Goal: Check status: Check status

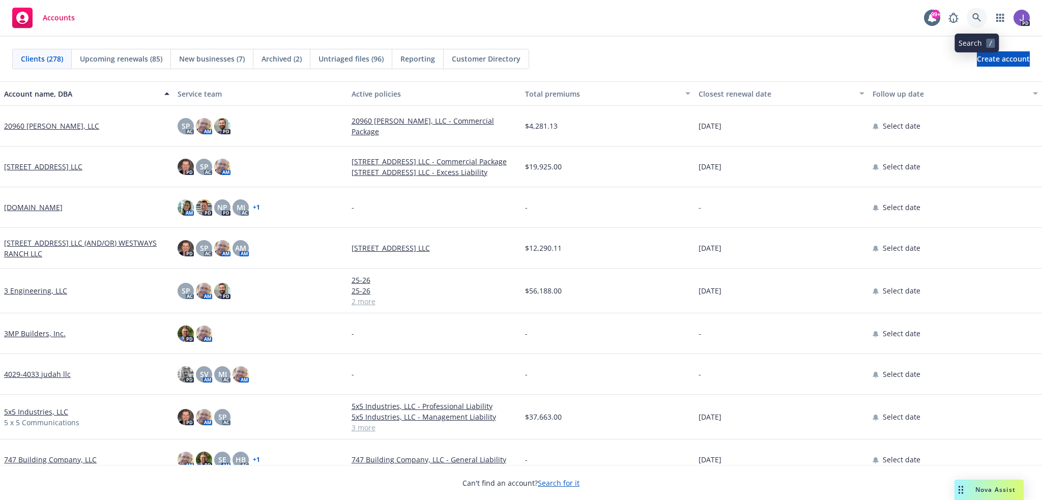
click at [971, 12] on link at bounding box center [977, 18] width 20 height 20
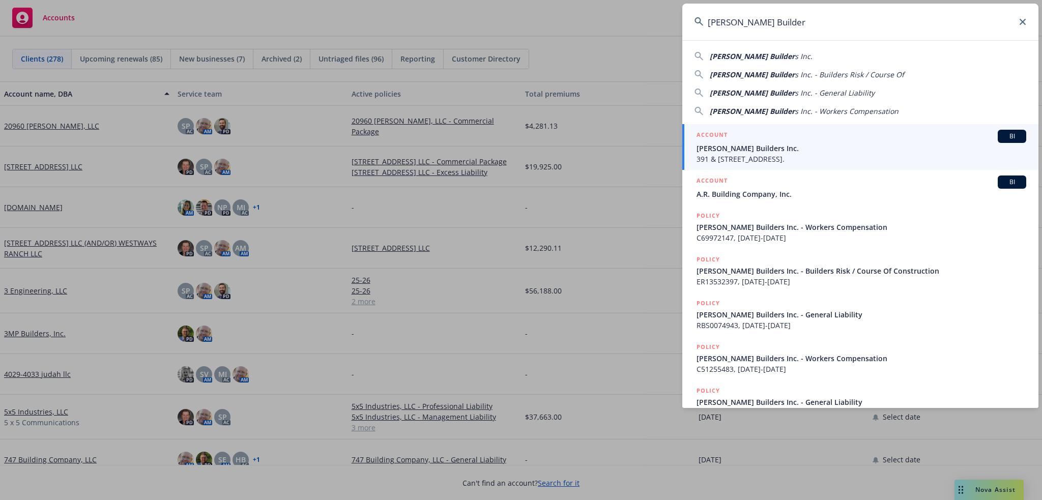
type input "[PERSON_NAME] Builder"
click at [758, 146] on span "[PERSON_NAME] Builders Inc." at bounding box center [862, 148] width 330 height 11
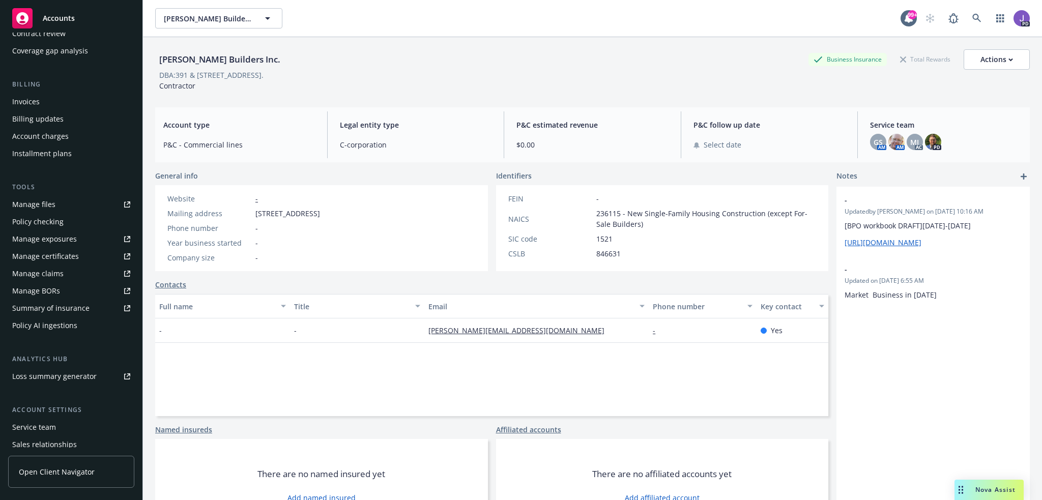
scroll to position [197, 0]
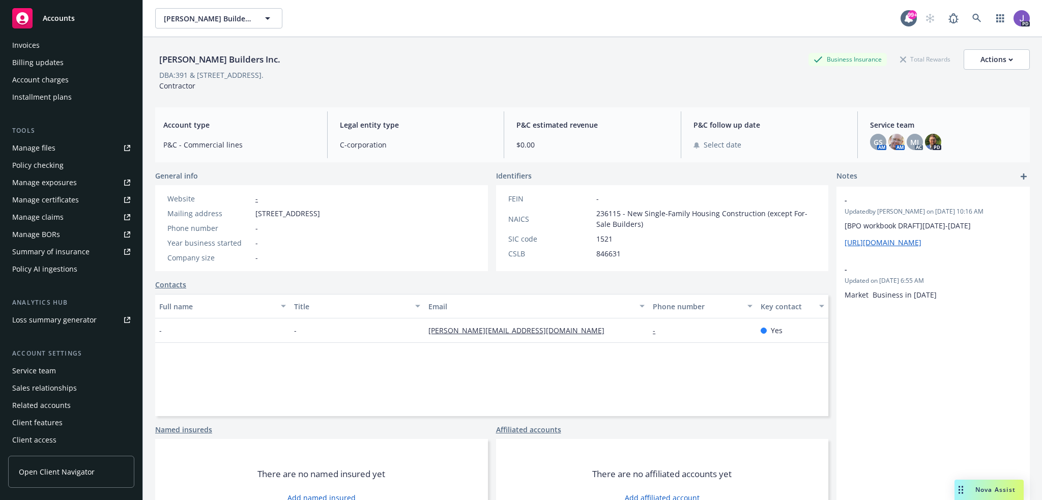
click at [25, 371] on div "Service team" at bounding box center [34, 371] width 44 height 16
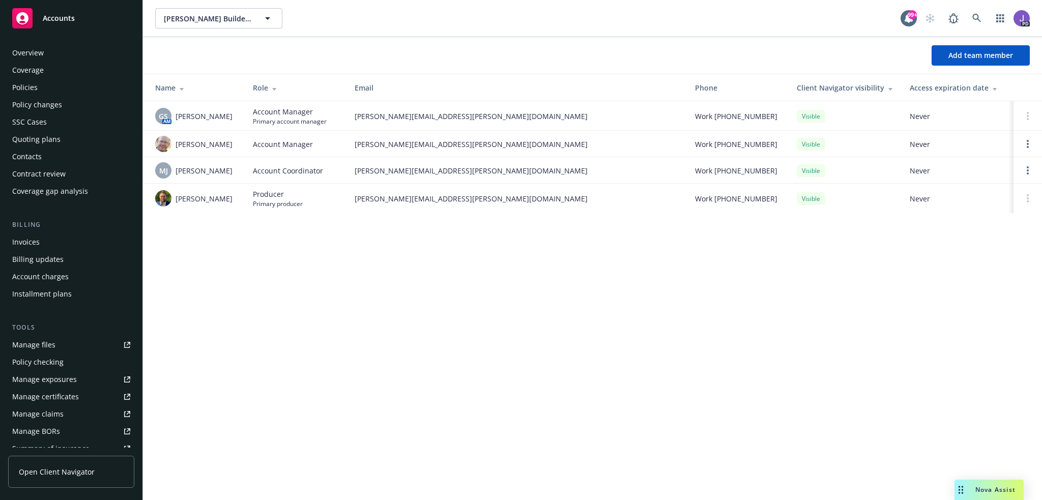
click at [48, 90] on div "Policies" at bounding box center [71, 87] width 118 height 16
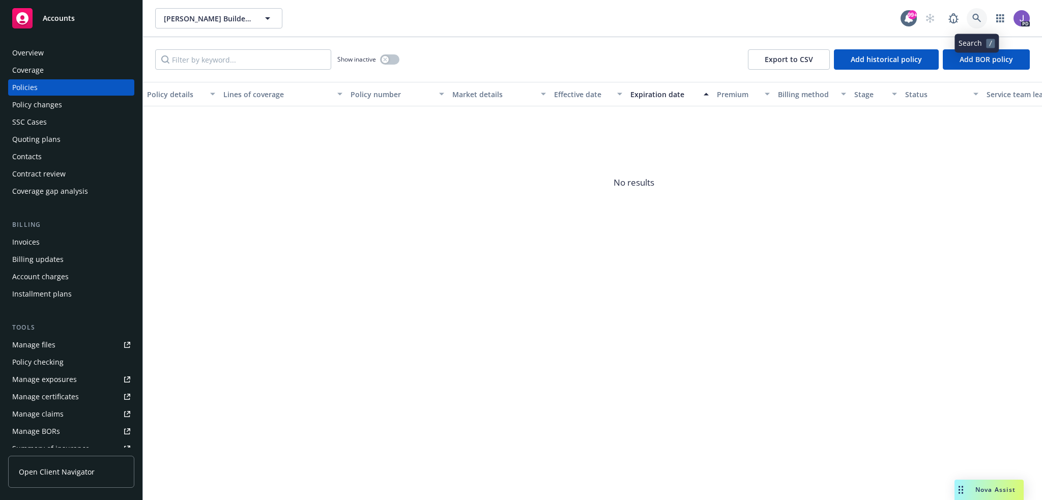
click at [981, 16] on icon at bounding box center [977, 18] width 9 height 9
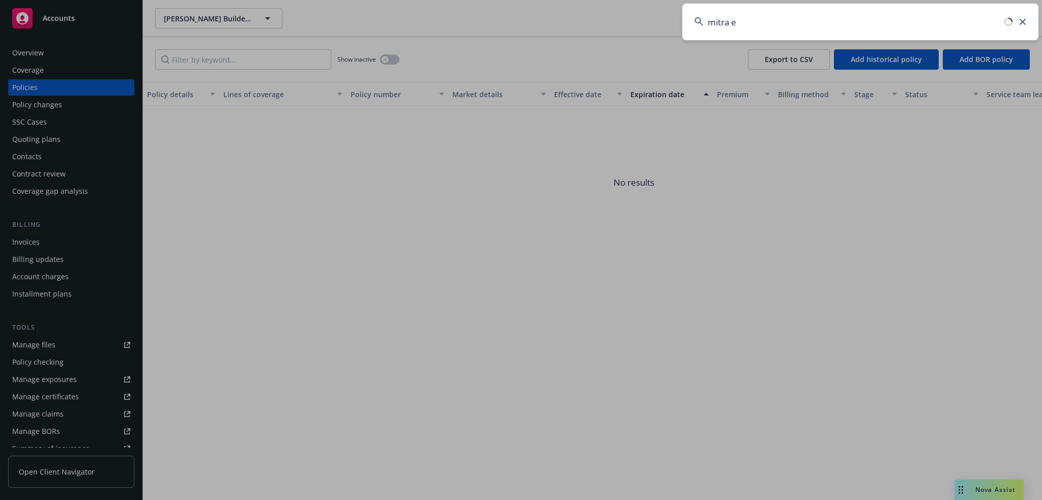
type input "mitra ev"
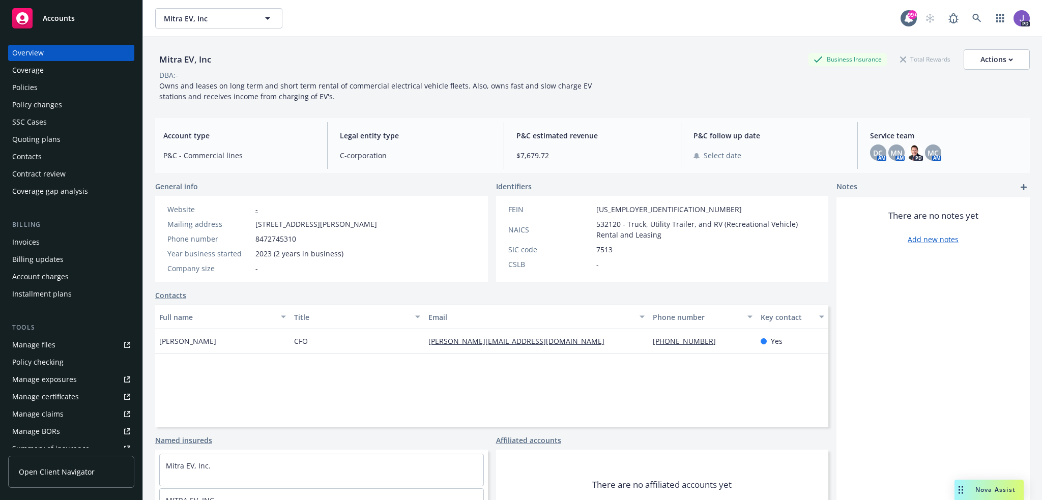
click at [61, 85] on div "Policies" at bounding box center [71, 87] width 118 height 16
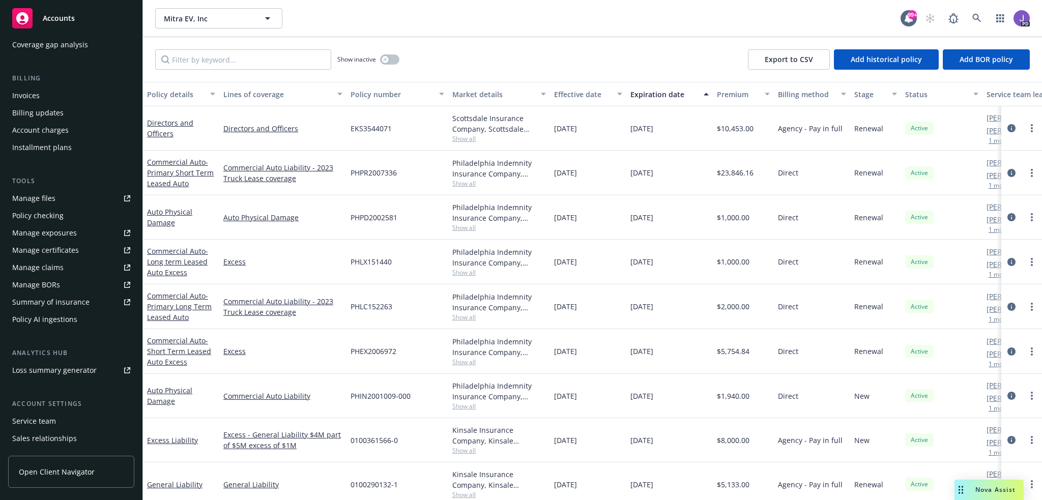
scroll to position [197, 0]
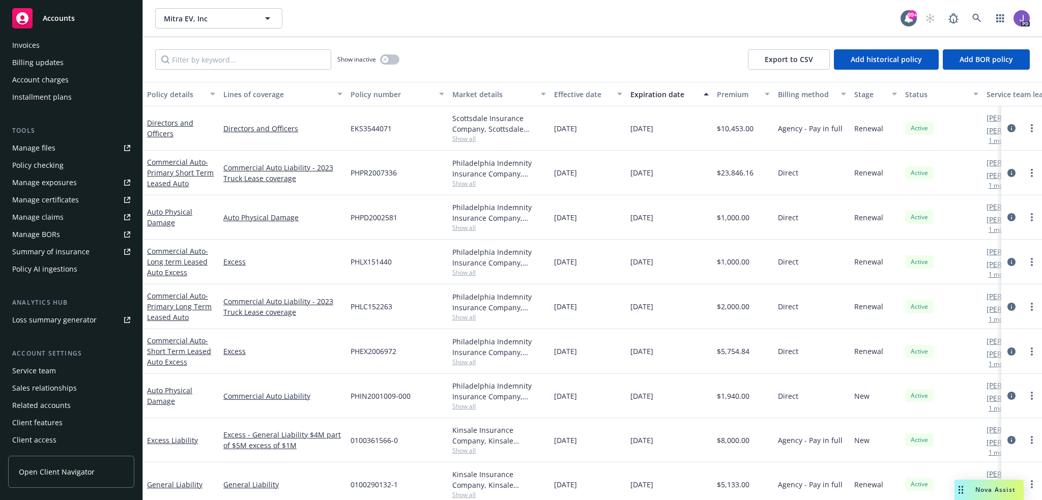
click at [50, 375] on div "Service team" at bounding box center [34, 371] width 44 height 16
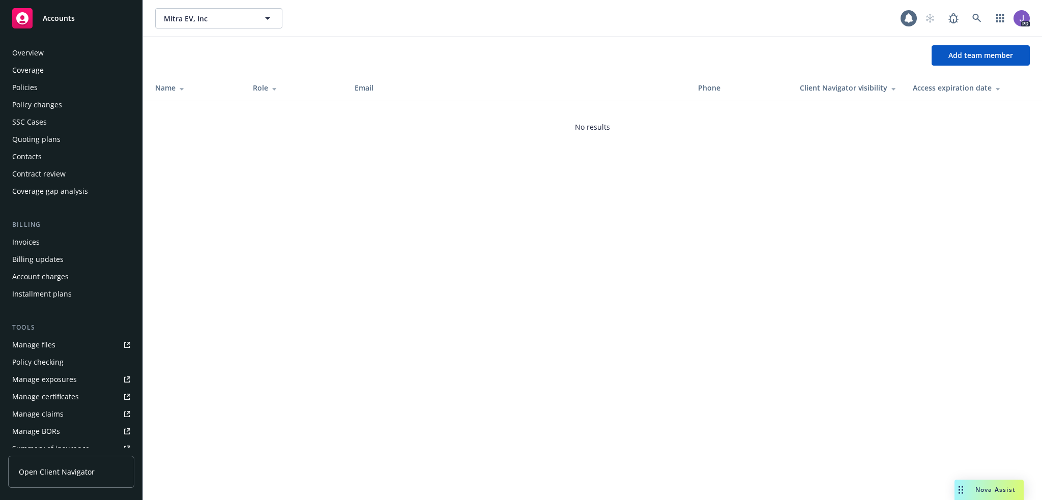
scroll to position [197, 0]
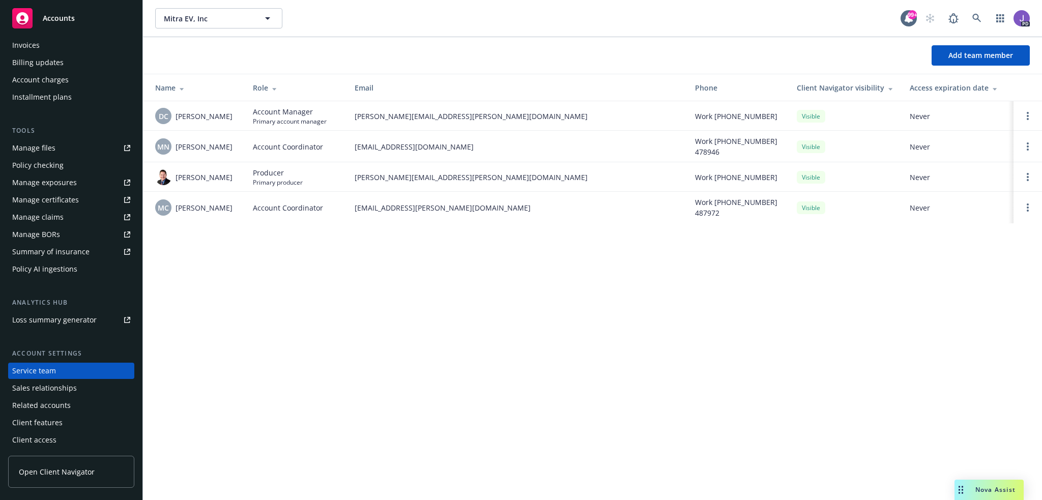
click at [987, 487] on span "Nova Assist" at bounding box center [996, 490] width 40 height 9
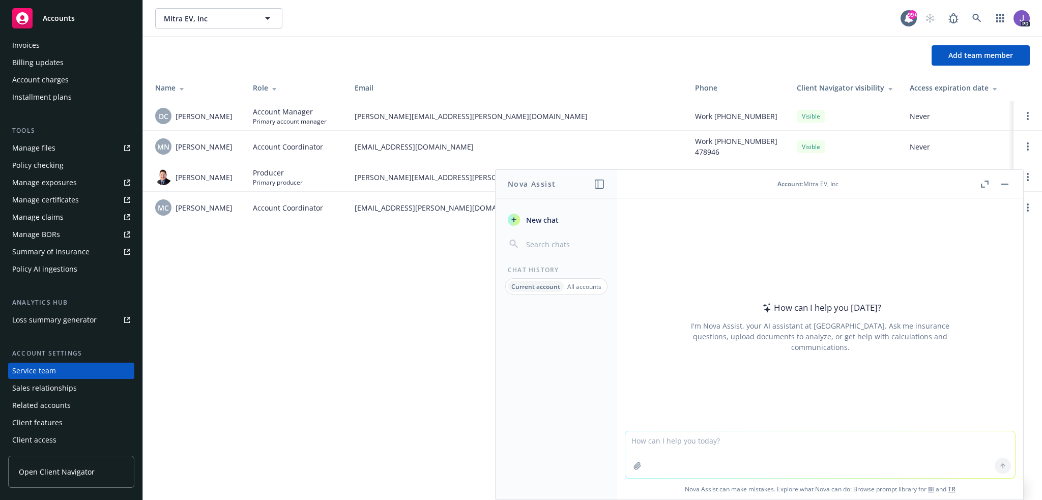
click at [657, 446] on textarea at bounding box center [821, 455] width 390 height 47
paste textarea "other written narrative evidencing at least three years of relevant experience"
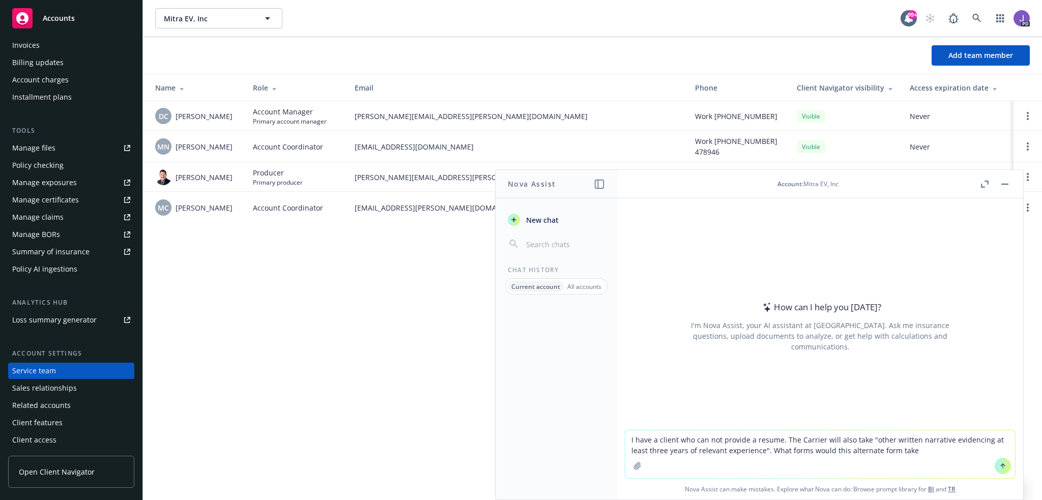
type textarea "I have a client who can not provide a resume. The Carrier will also take "other…"
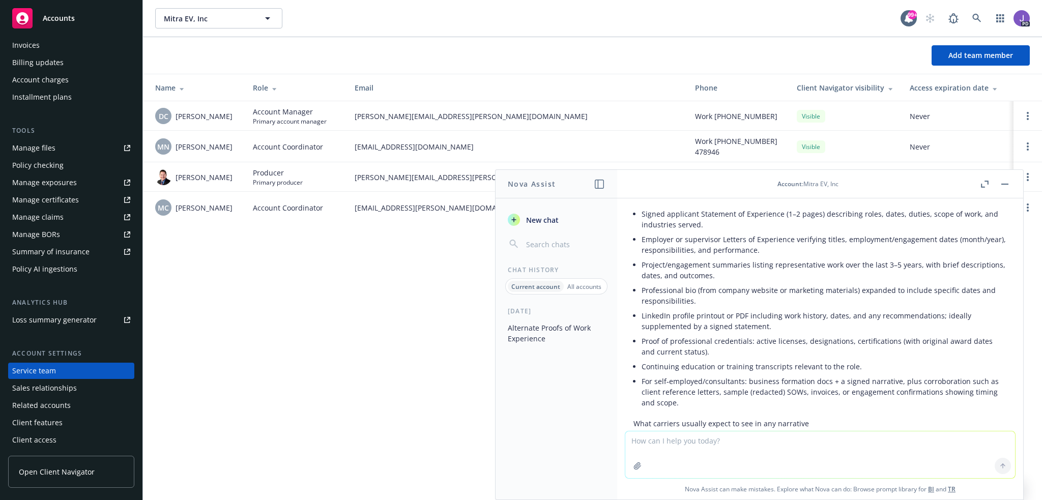
scroll to position [105, 0]
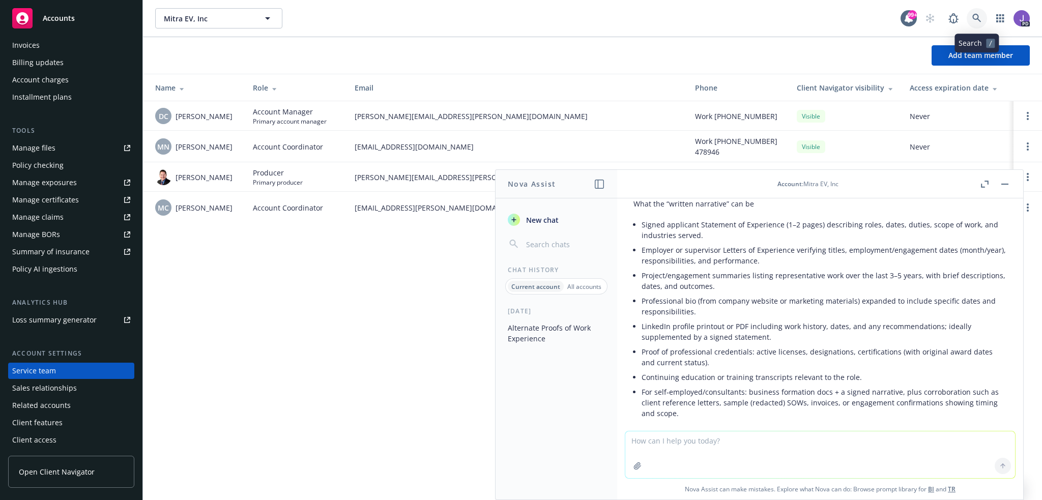
click at [979, 18] on icon at bounding box center [977, 18] width 9 height 9
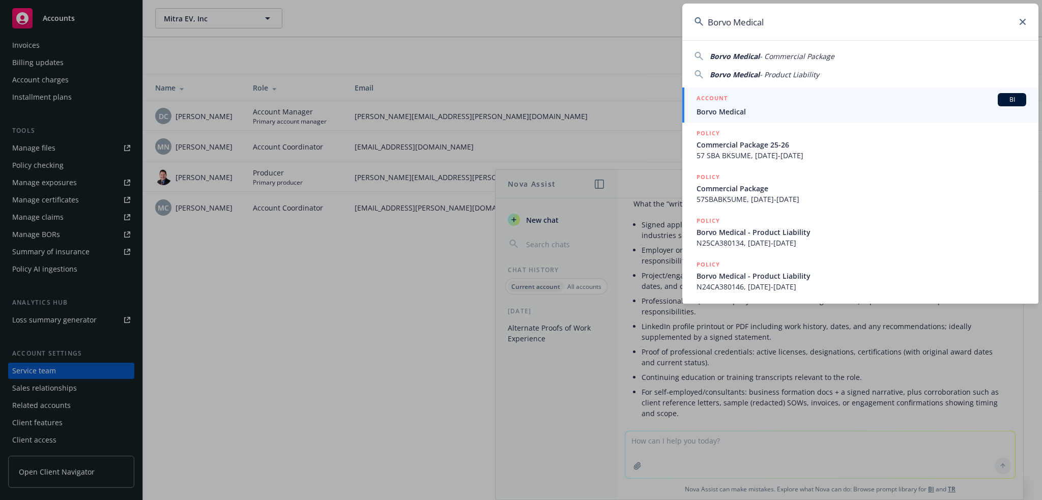
type input "Borvo Medical"
click at [780, 106] on span "Borvo Medical" at bounding box center [862, 111] width 330 height 11
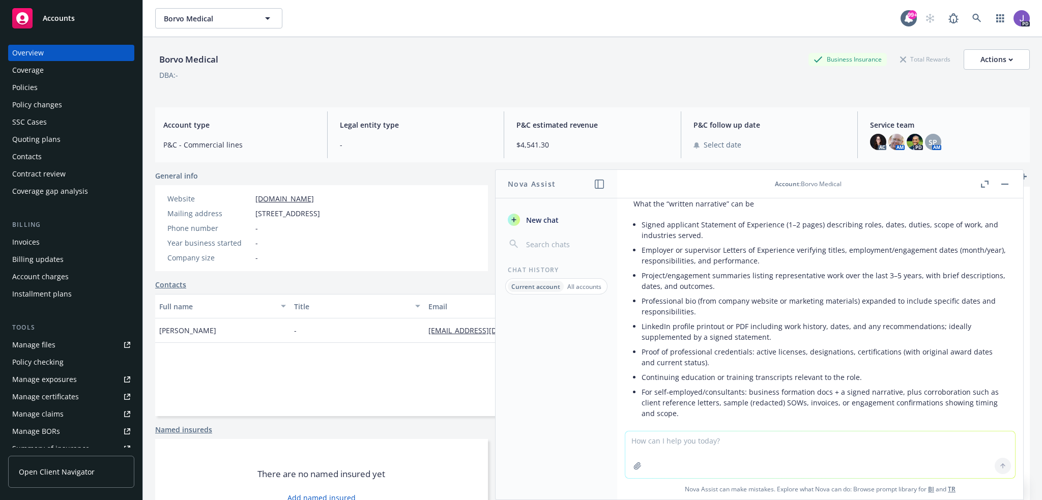
click at [1002, 185] on button "button" at bounding box center [1005, 184] width 12 height 12
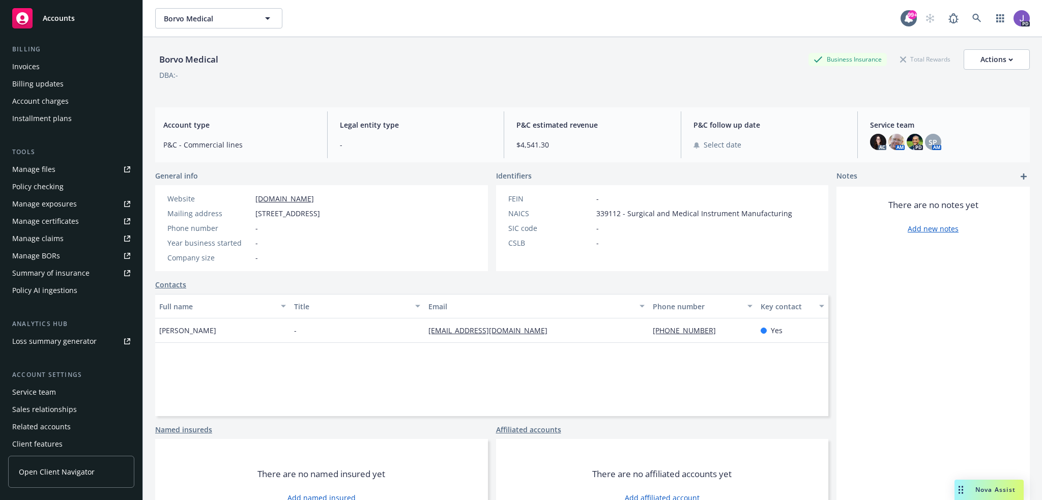
scroll to position [197, 0]
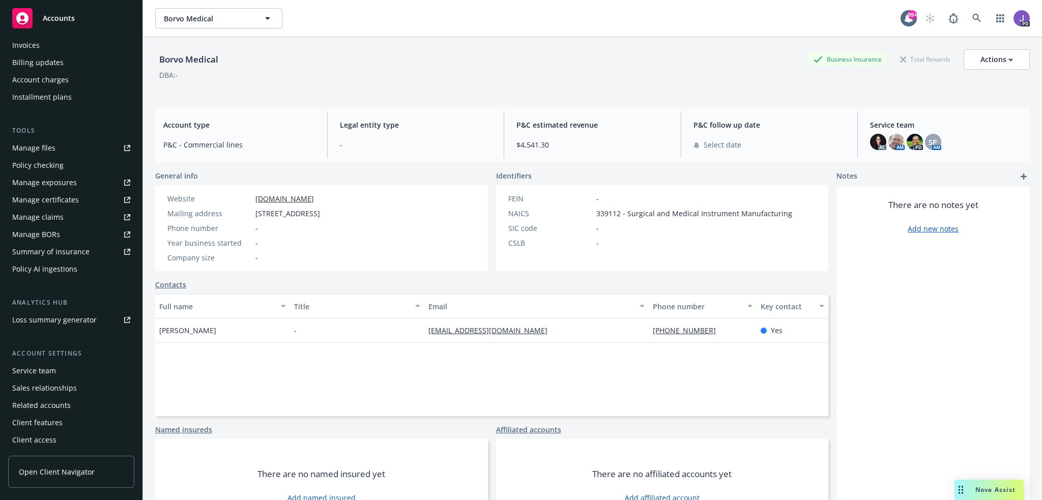
click at [53, 371] on div "Service team" at bounding box center [34, 371] width 44 height 16
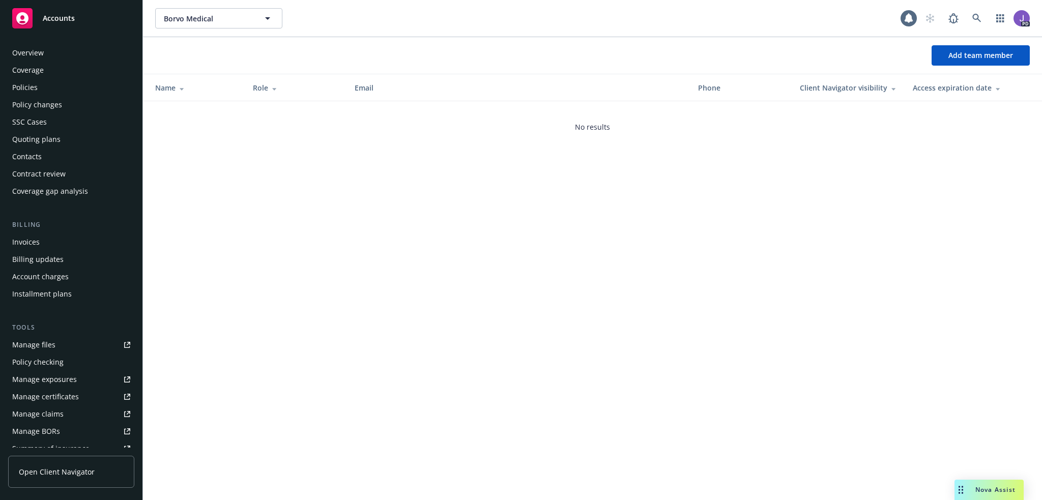
scroll to position [197, 0]
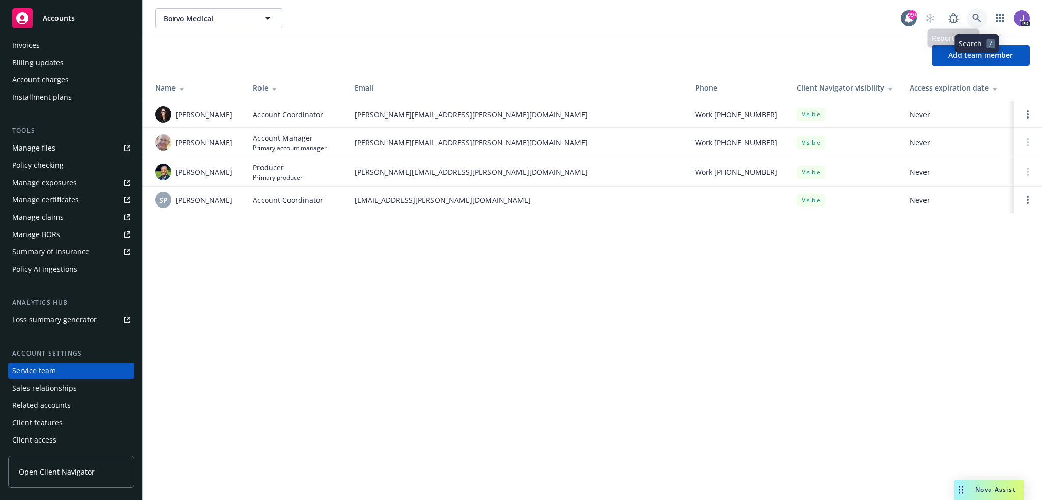
click at [974, 18] on icon at bounding box center [977, 18] width 9 height 9
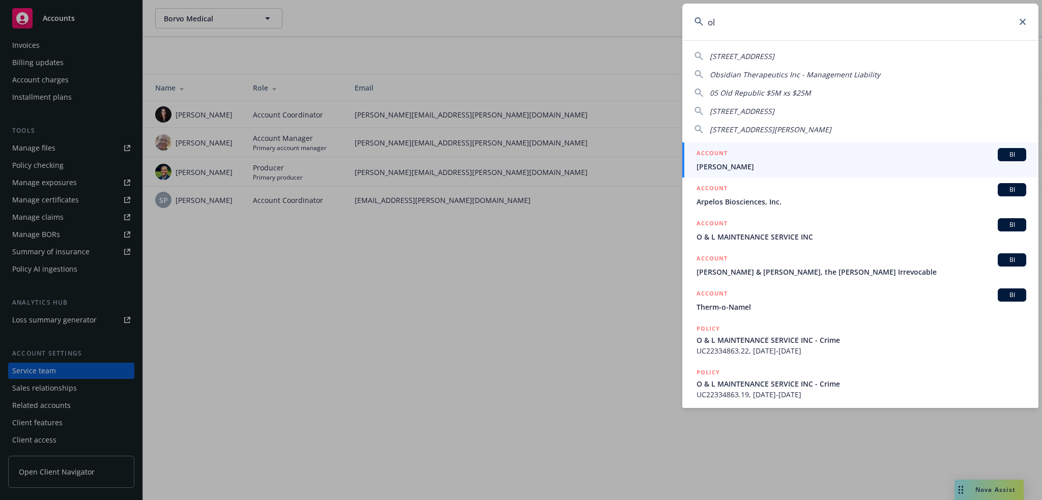
type input "o"
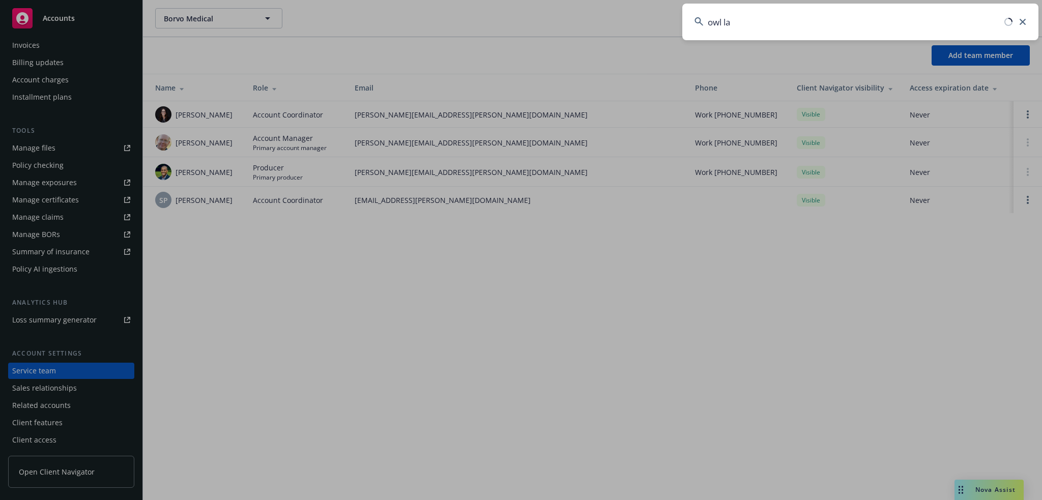
type input "owl lab"
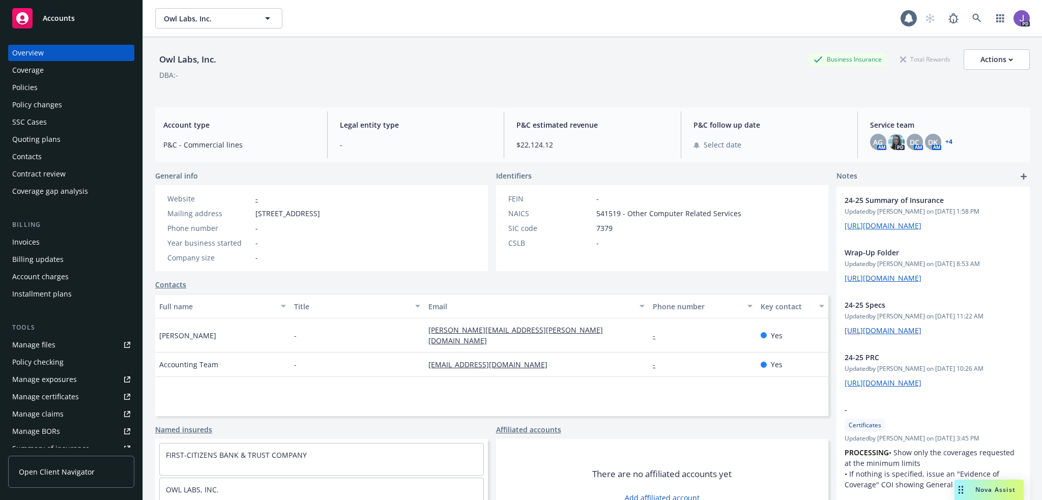
click at [29, 97] on div "Policy changes" at bounding box center [37, 105] width 50 height 16
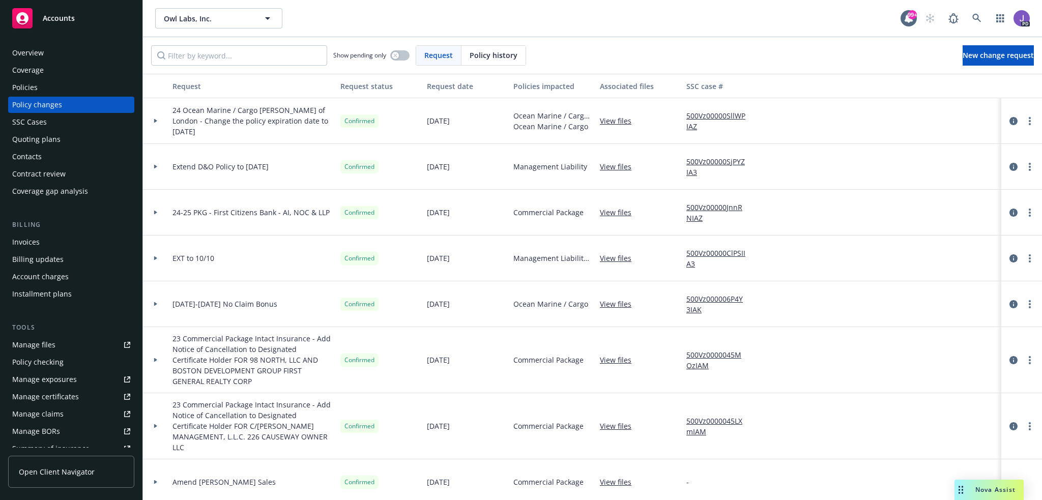
click at [39, 149] on div "Contacts" at bounding box center [27, 157] width 30 height 16
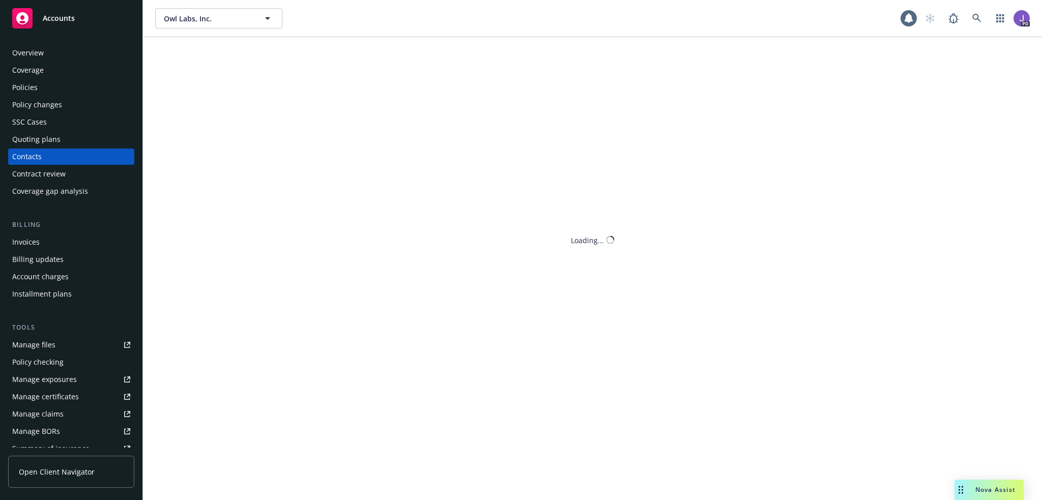
click at [41, 143] on div "Quoting plans" at bounding box center [36, 139] width 48 height 16
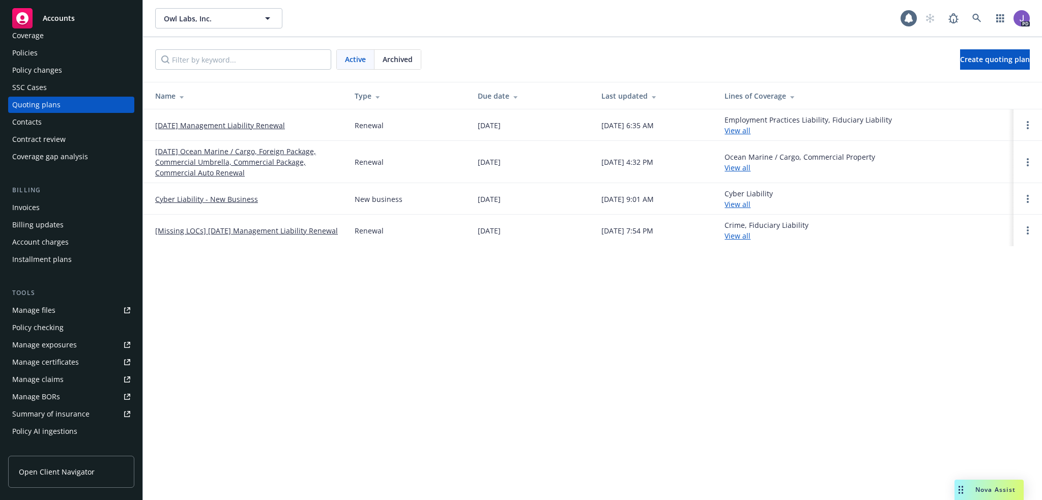
scroll to position [51, 0]
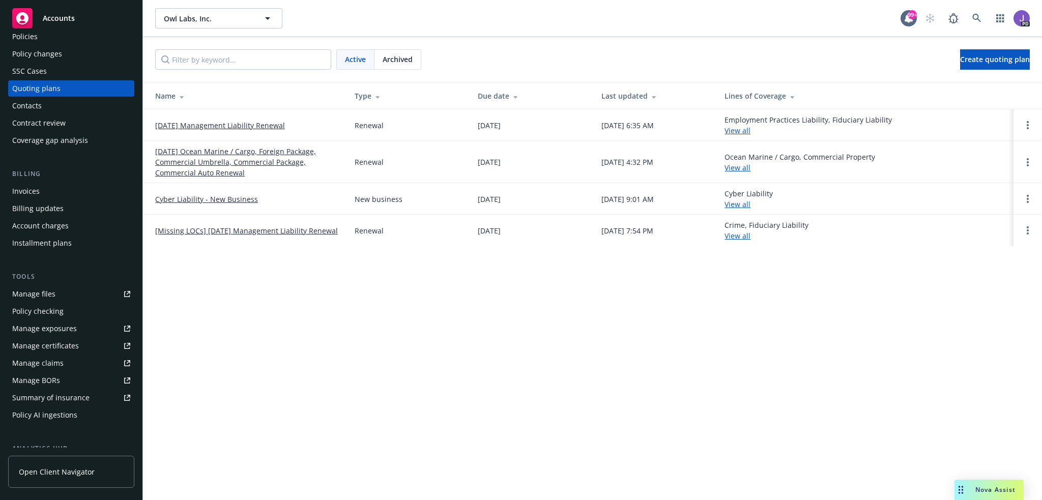
click at [232, 152] on link "[DATE] Ocean Marine / Cargo, Foreign Package, Commercial Umbrella, Commercial P…" at bounding box center [246, 162] width 183 height 32
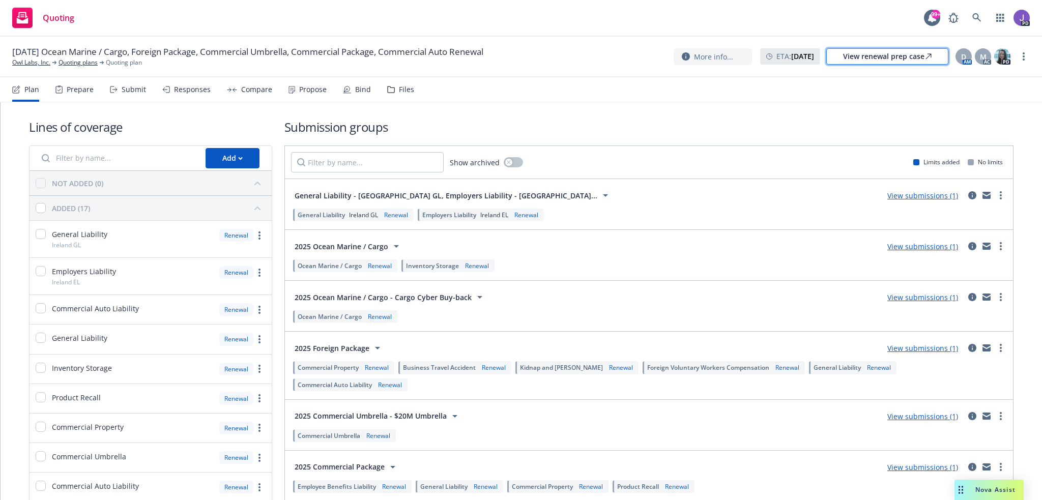
click at [902, 52] on div "View renewal prep case" at bounding box center [887, 56] width 89 height 15
